Goal: Transaction & Acquisition: Purchase product/service

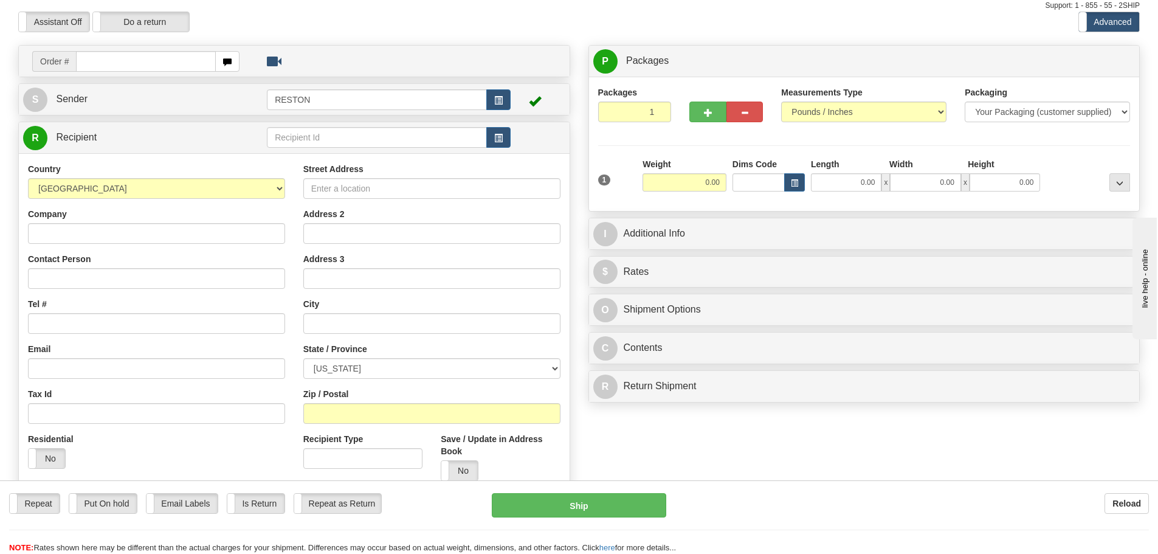
scroll to position [61, 0]
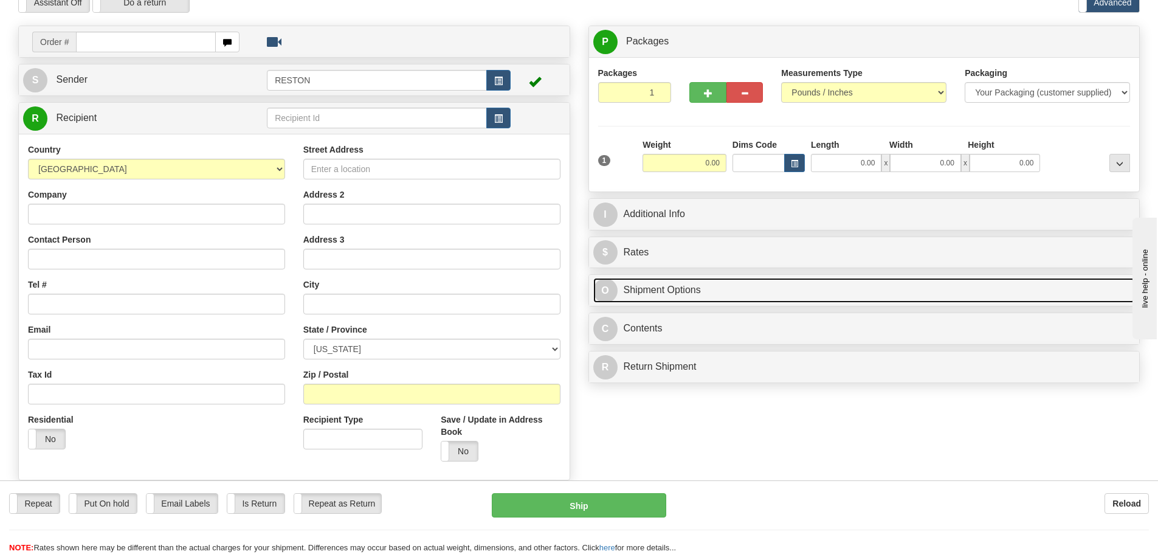
click at [653, 297] on link "O Shipment Options" at bounding box center [864, 290] width 542 height 25
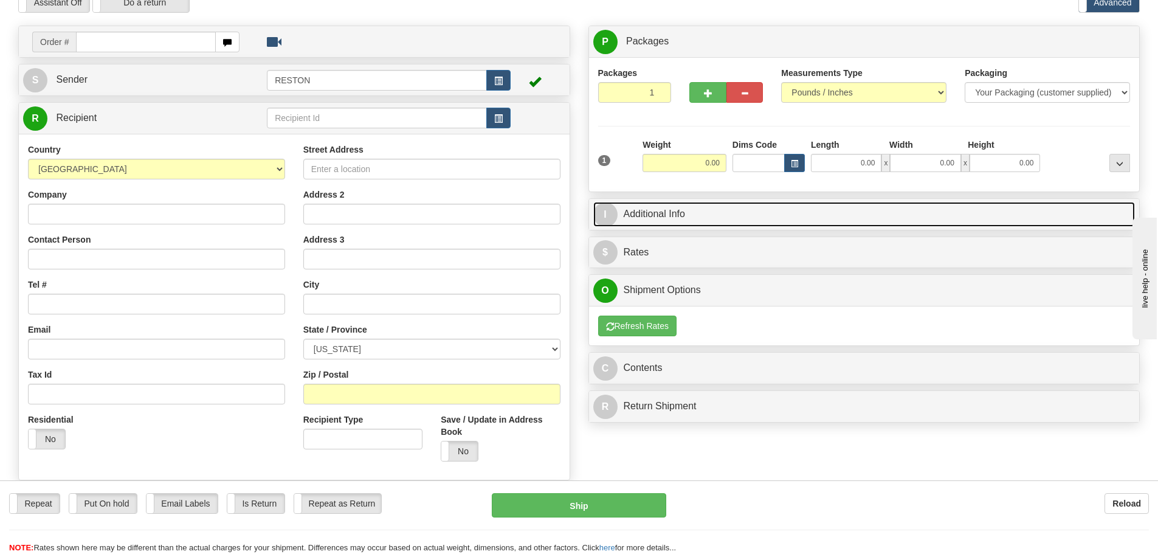
click at [715, 213] on link "I Additional Info" at bounding box center [864, 214] width 542 height 25
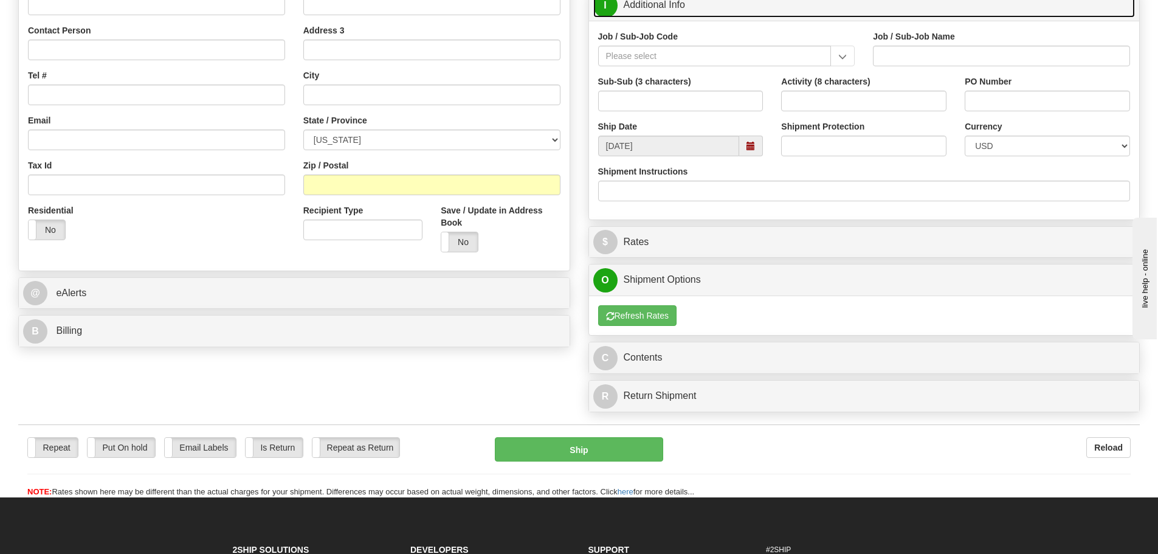
scroll to position [365, 0]
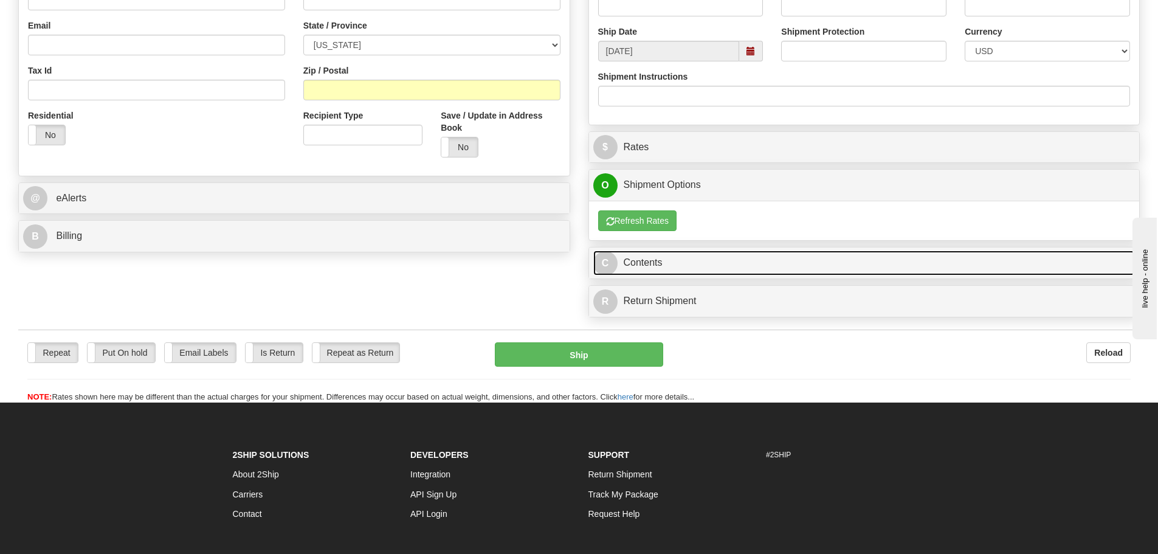
click at [723, 272] on link "C Contents" at bounding box center [864, 262] width 542 height 25
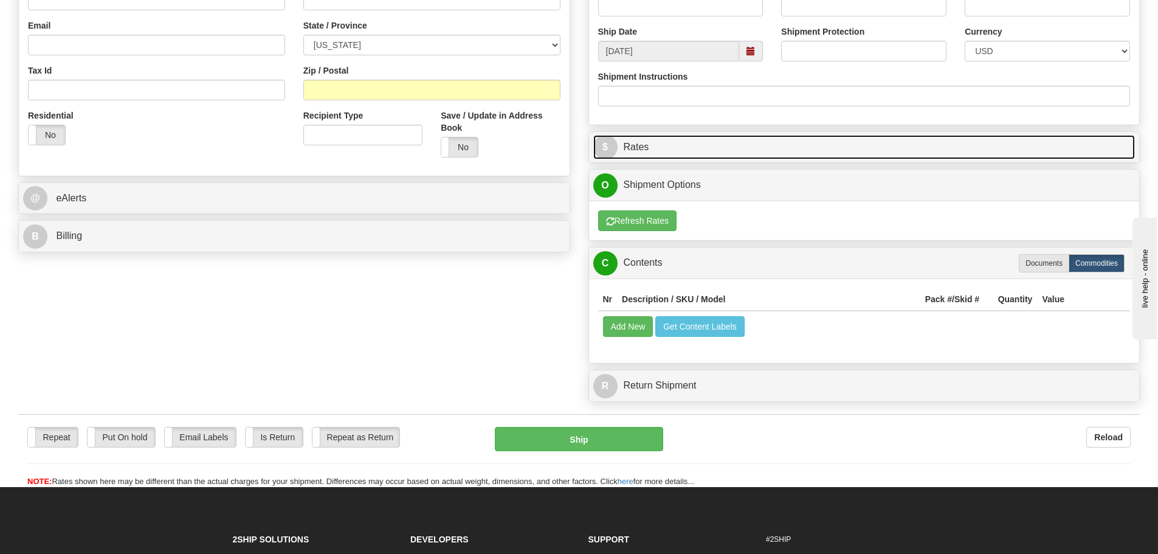
click at [676, 148] on link "$ Rates" at bounding box center [864, 147] width 542 height 25
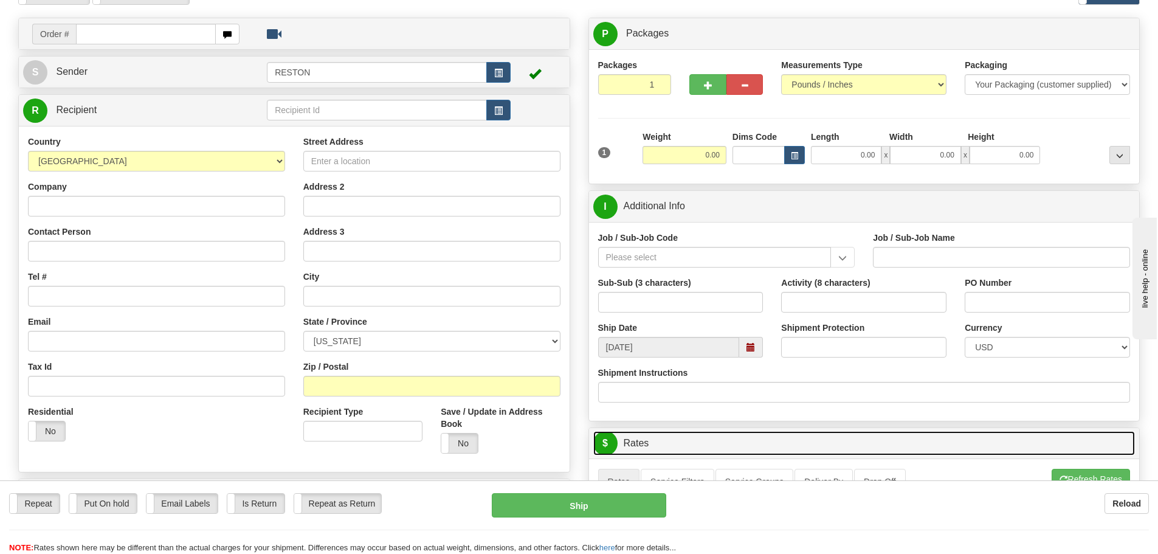
scroll to position [0, 0]
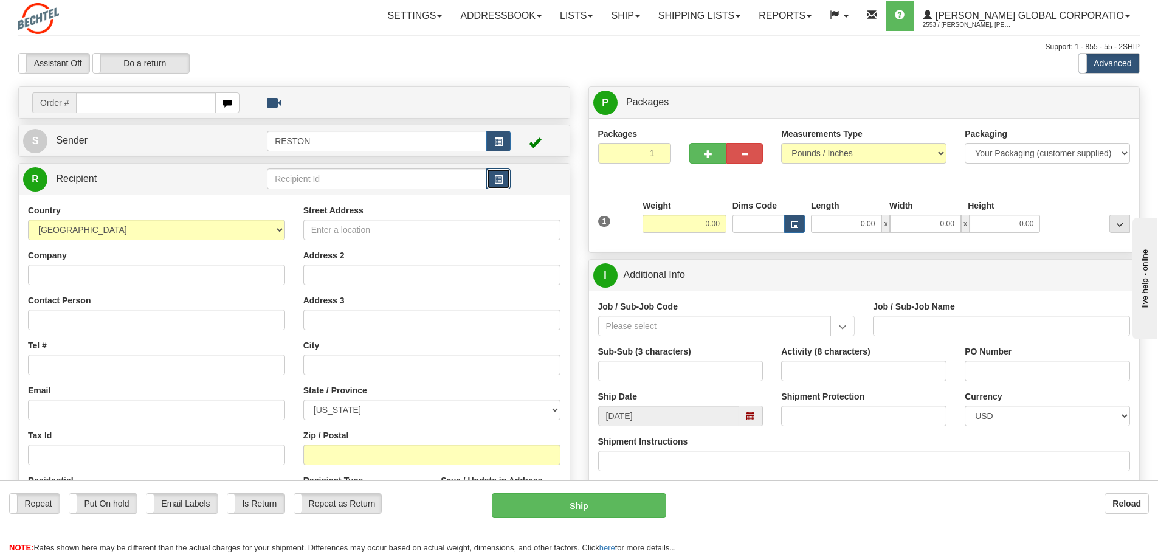
click at [500, 182] on span "button" at bounding box center [498, 180] width 9 height 8
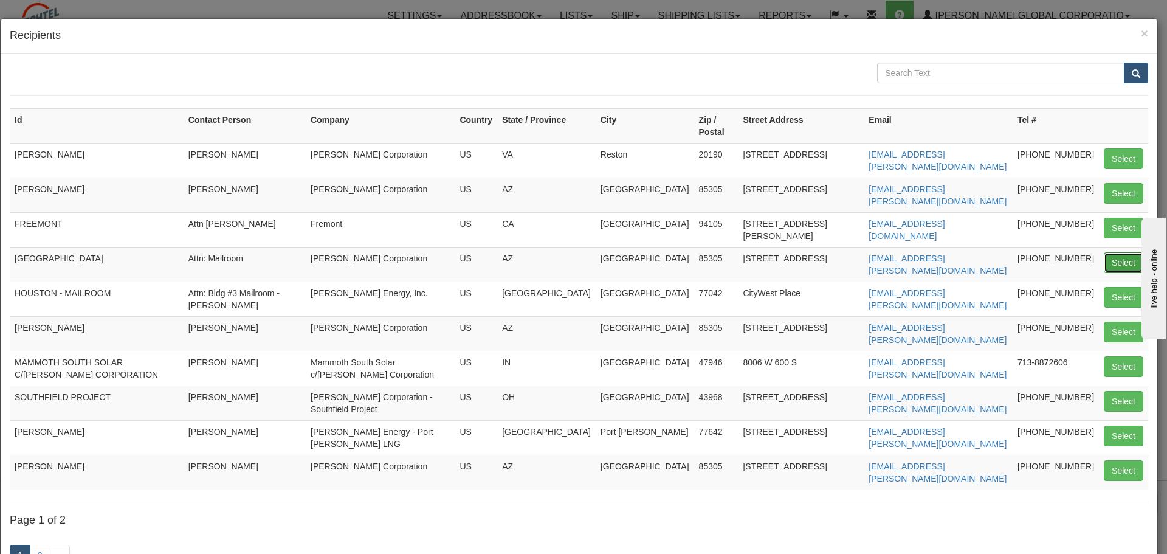
click at [1126, 256] on button "Select" at bounding box center [1124, 262] width 40 height 21
type input "[GEOGRAPHIC_DATA]"
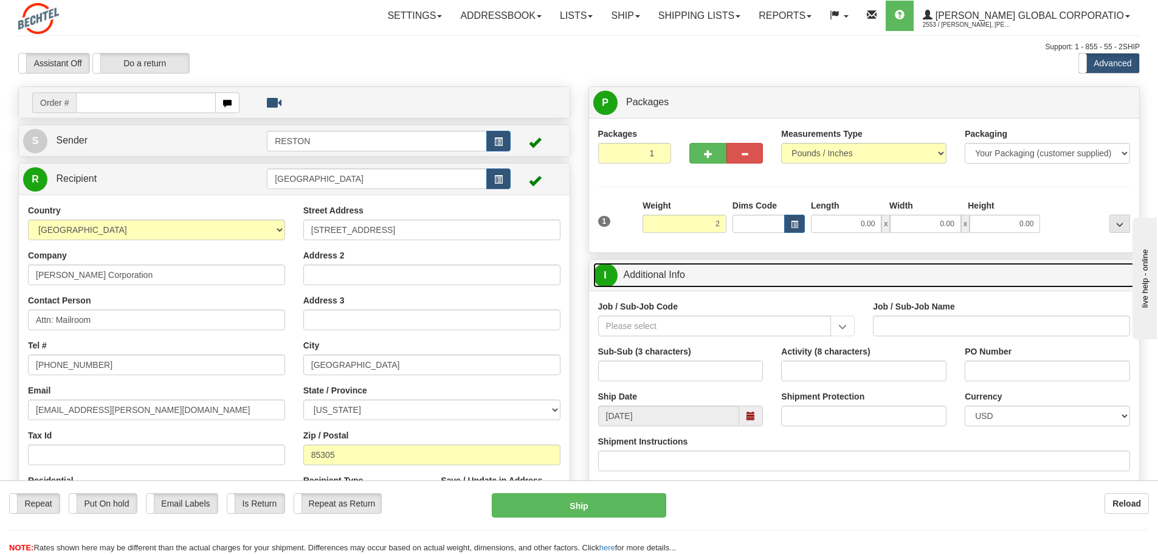
type input "2.00"
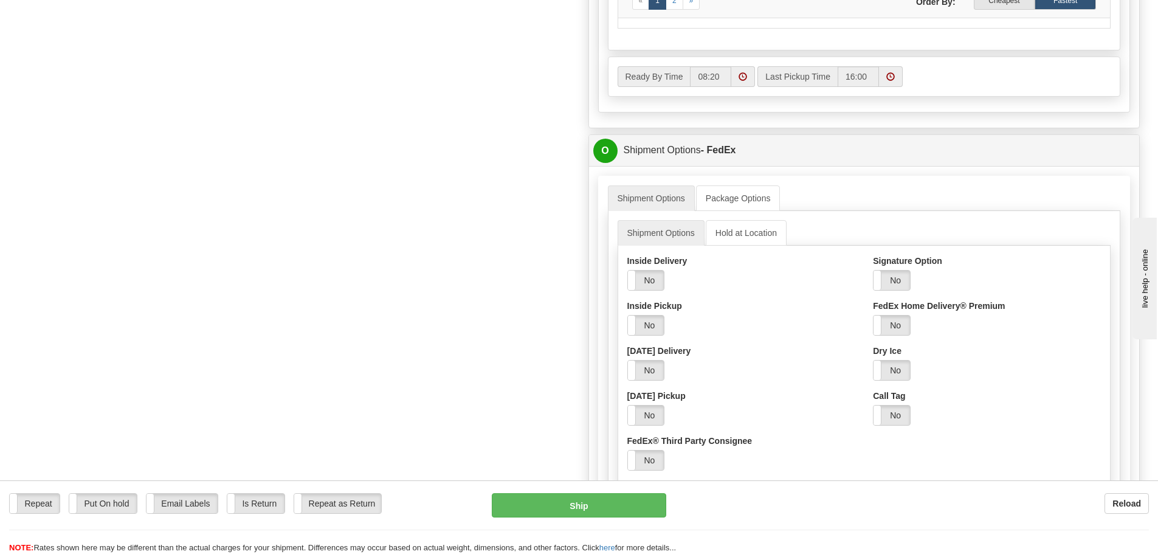
scroll to position [851, 0]
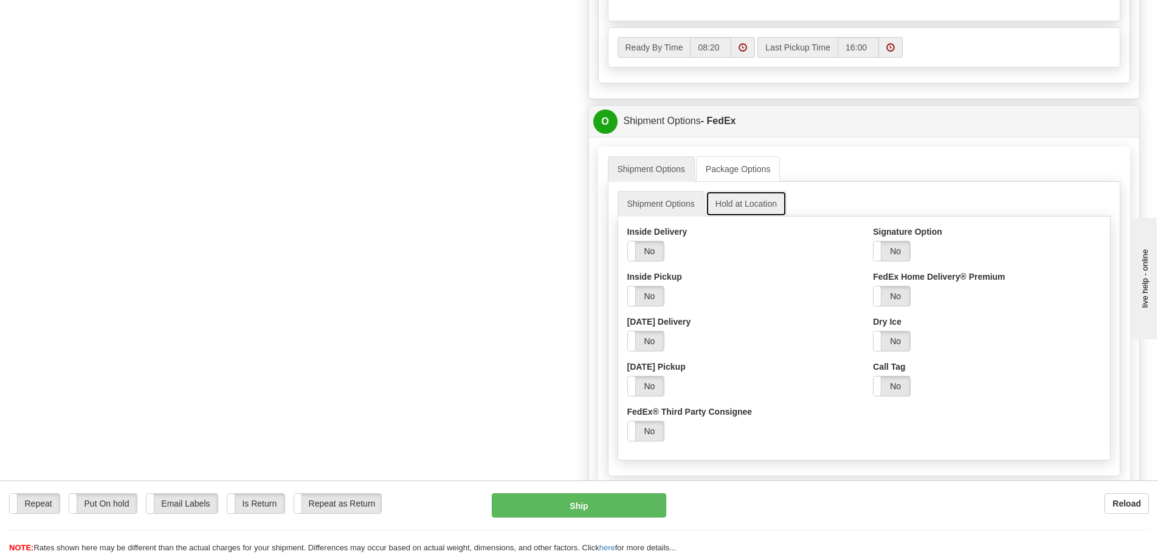
click at [751, 204] on link "Hold at Location" at bounding box center [746, 204] width 81 height 26
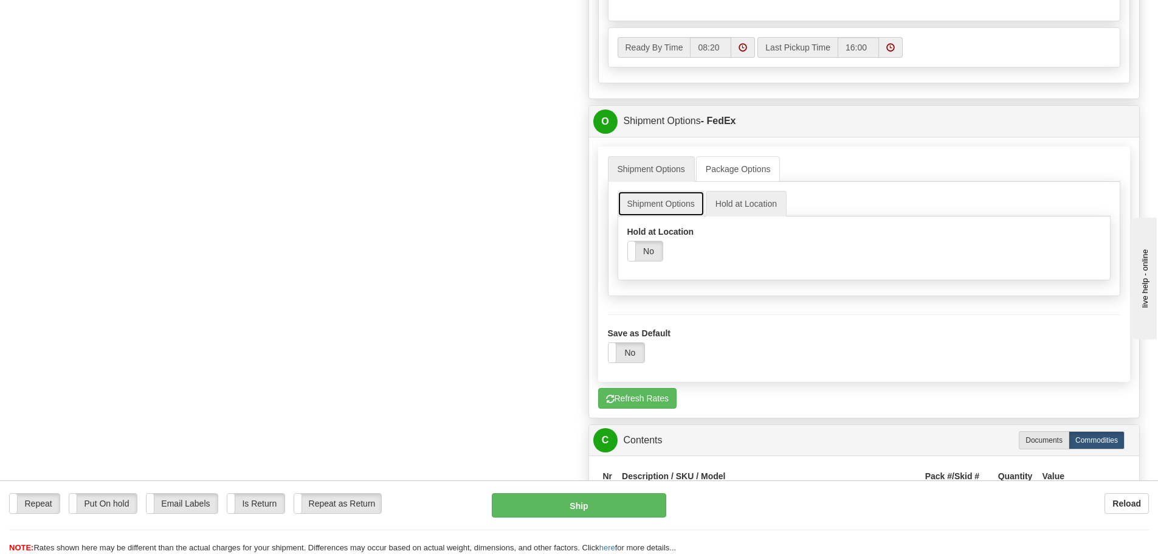
click at [666, 210] on link "Shipment Options" at bounding box center [660, 204] width 87 height 26
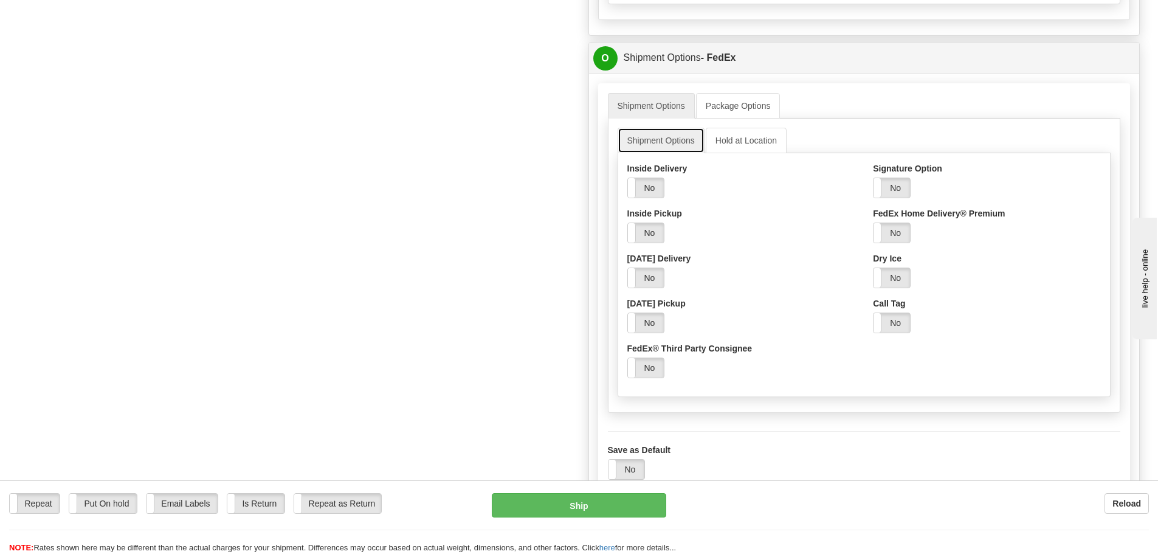
scroll to position [912, 0]
